Goal: Transaction & Acquisition: Download file/media

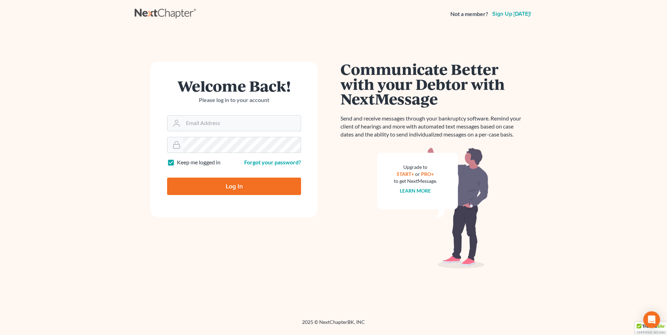
type input "karon@jennislaw.com"
click at [219, 183] on input "Log In" at bounding box center [234, 186] width 134 height 17
type input "Thinking..."
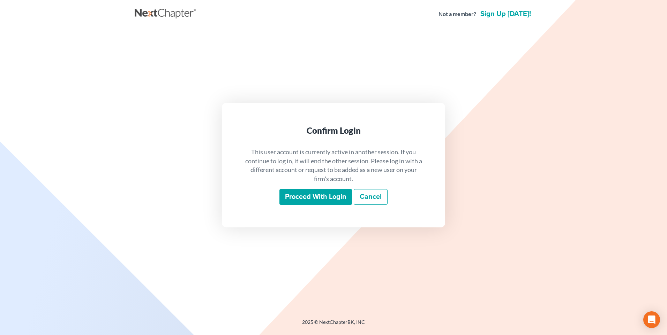
click at [303, 192] on input "Proceed with login" at bounding box center [315, 197] width 73 height 16
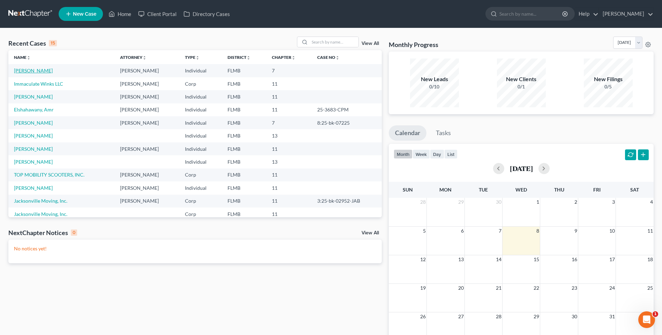
click at [37, 70] on link "Schittino, Frank" at bounding box center [33, 71] width 39 height 6
select select "1"
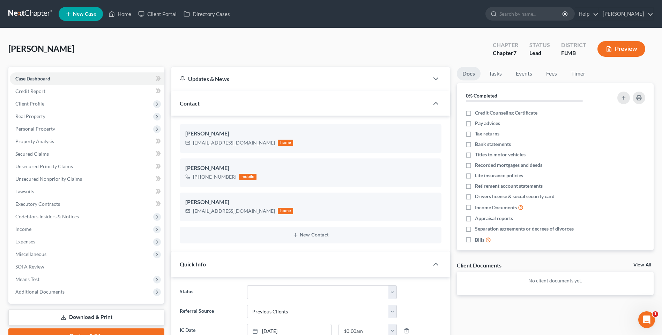
scroll to position [105, 0]
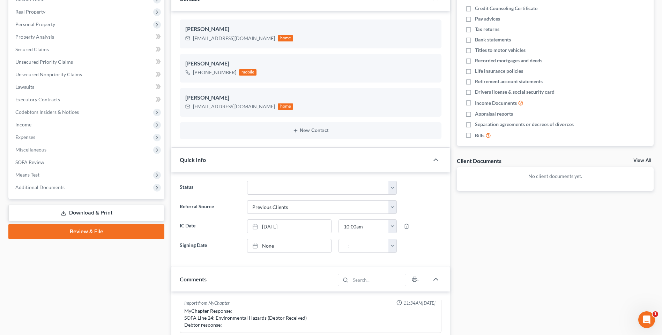
click at [92, 212] on link "Download & Print" at bounding box center [86, 213] width 156 height 16
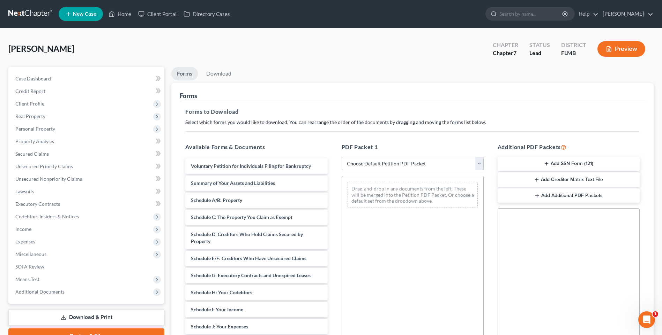
click at [481, 161] on select "Choose Default Petition PDF Packet Complete Bankruptcy Petition (all forms and …" at bounding box center [412, 164] width 142 height 14
select select "4"
click at [341, 157] on select "Choose Default Petition PDF Packet Complete Bankruptcy Petition (all forms and …" at bounding box center [412, 164] width 142 height 14
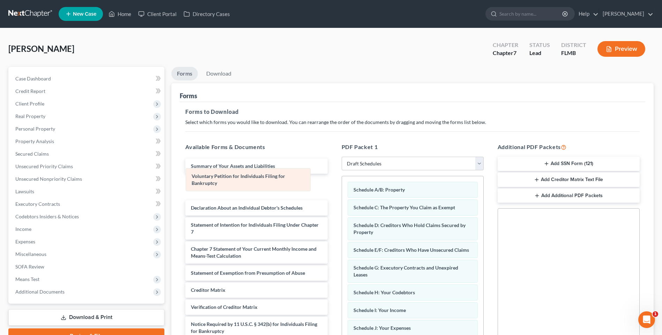
drag, startPoint x: 453, startPoint y: 190, endPoint x: 291, endPoint y: 176, distance: 162.7
click at [342, 176] on div "Voluntary Petition for Individuals Filing for Bankruptcy Voluntary Petition for…" at bounding box center [412, 285] width 141 height 218
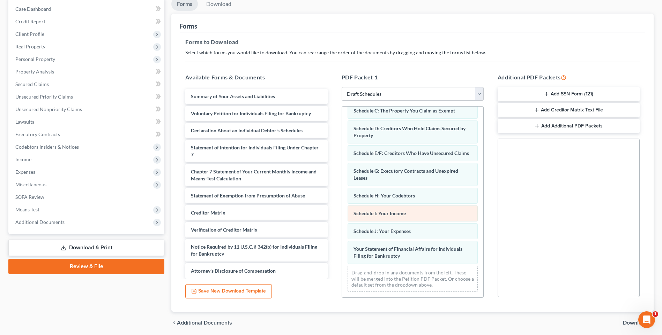
scroll to position [95, 0]
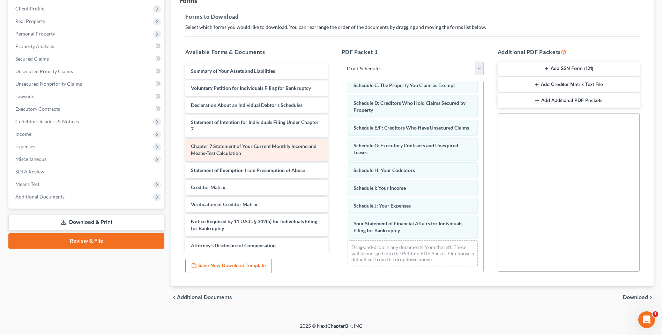
click at [248, 153] on span "Chapter 7 Statement of Your Current Monthly Income and Means-Test Calculation" at bounding box center [254, 149] width 126 height 13
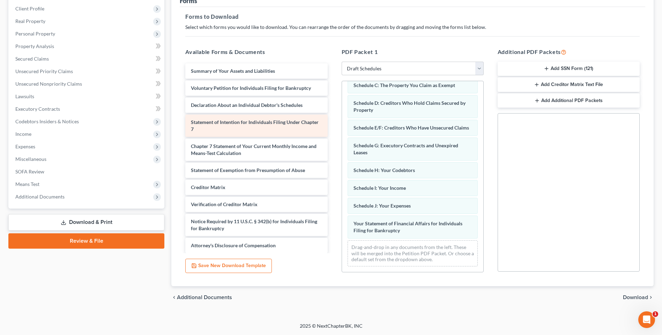
click at [256, 121] on span "Statement of Intention for Individuals Filing Under Chapter 7" at bounding box center [255, 125] width 128 height 13
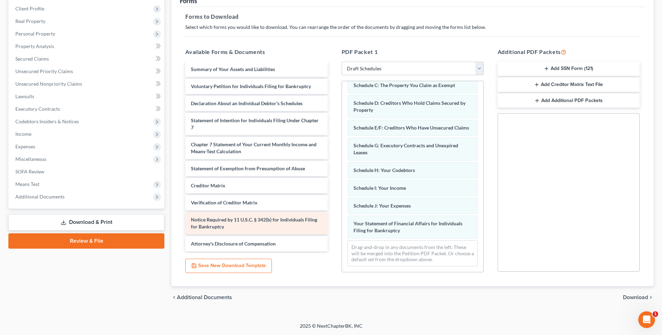
scroll to position [0, 0]
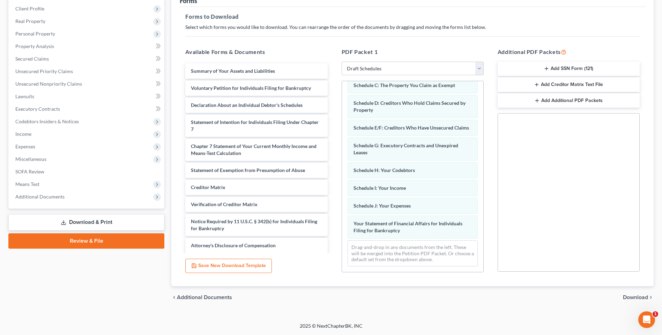
click at [632, 300] on span "Download" at bounding box center [635, 298] width 25 height 6
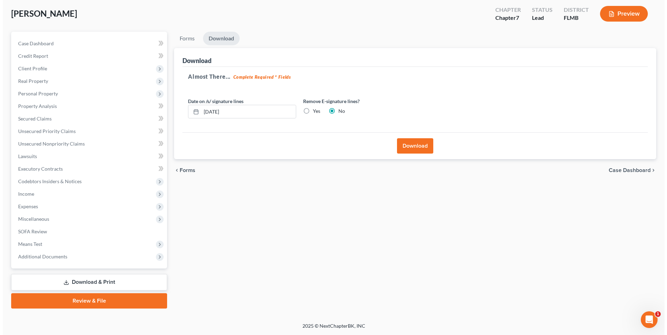
scroll to position [35, 0]
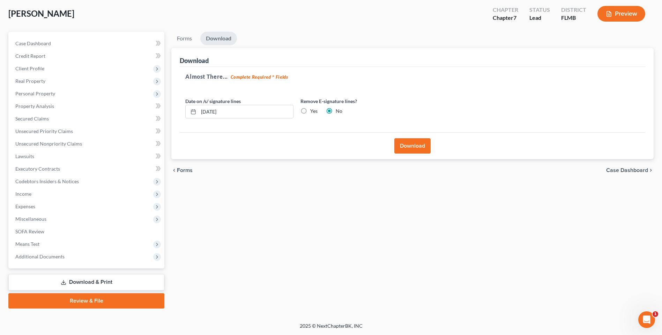
click at [421, 150] on button "Download" at bounding box center [412, 145] width 36 height 15
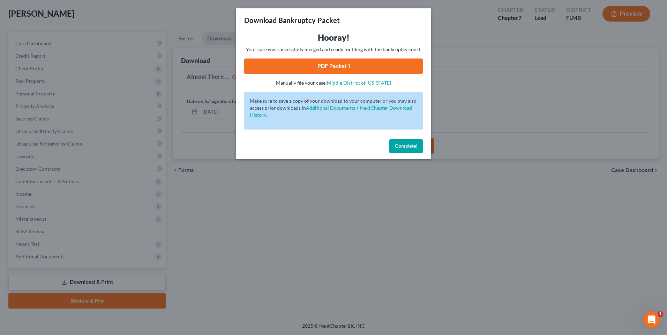
click at [340, 64] on link "PDF Packet 1" at bounding box center [333, 66] width 179 height 15
